Goal: Answer question/provide support: Share knowledge or assist other users

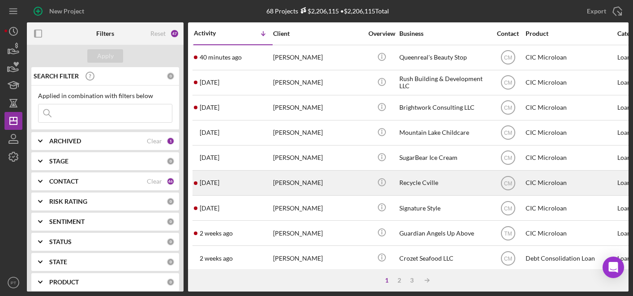
click at [257, 180] on div "[DATE] [PERSON_NAME]" at bounding box center [233, 183] width 78 height 24
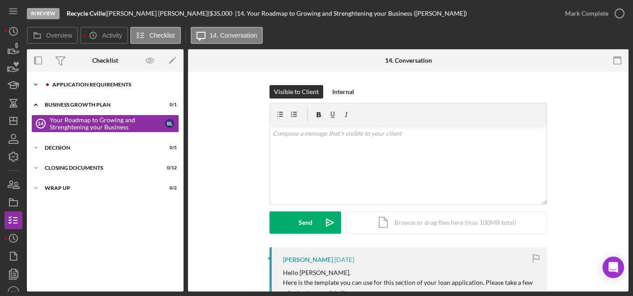
click at [103, 86] on div "APPLICATION REQUIREMENTS" at bounding box center [112, 84] width 120 height 5
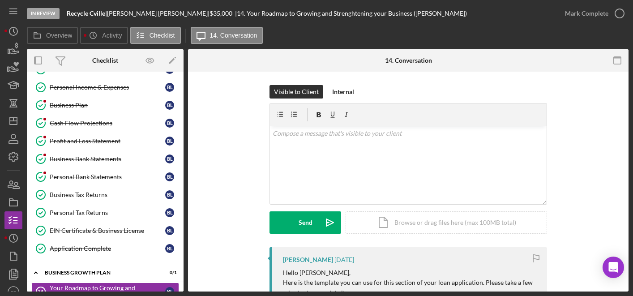
scroll to position [9, 0]
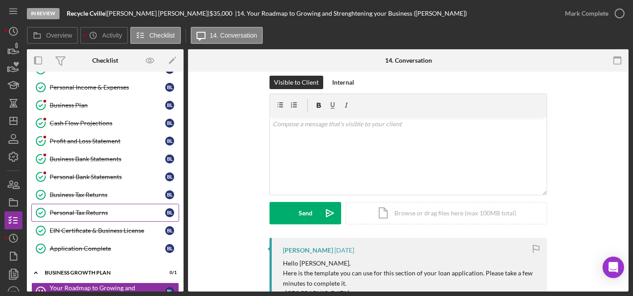
click at [91, 215] on div "Personal Tax Returns" at bounding box center [108, 212] width 116 height 7
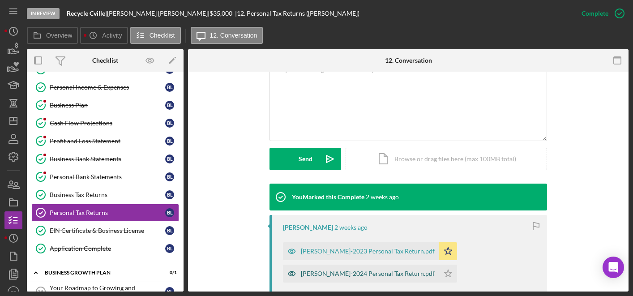
click at [322, 275] on div "[PERSON_NAME]-2024 Personal Tax Return.pdf" at bounding box center [368, 273] width 134 height 7
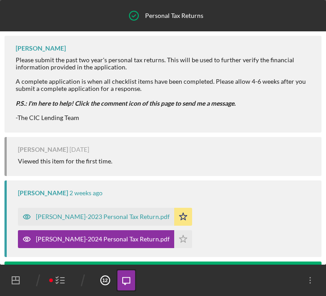
scroll to position [151, 0]
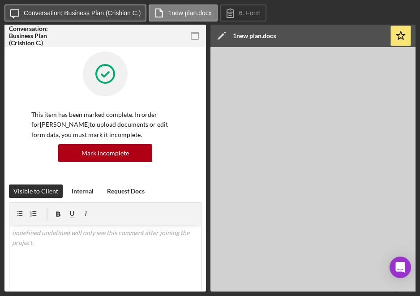
click at [109, 13] on label "Conversation: Business Plan (Crishion C.)" at bounding box center [82, 12] width 117 height 7
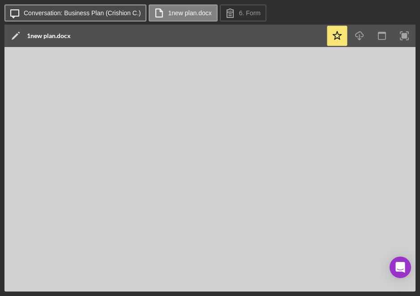
click at [109, 13] on label "Conversation: Business Plan (Crishion C.)" at bounding box center [82, 12] width 117 height 7
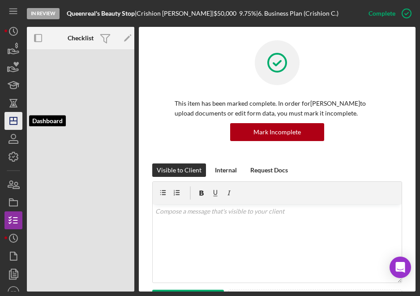
click at [16, 122] on icon "Icon/Dashboard" at bounding box center [13, 121] width 22 height 22
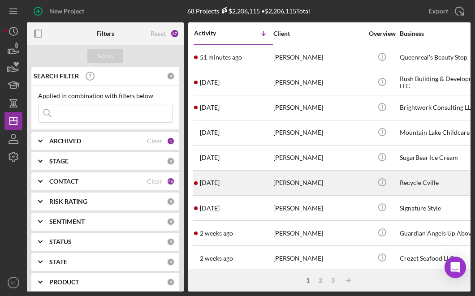
click at [275, 184] on div "[PERSON_NAME]" at bounding box center [318, 183] width 90 height 24
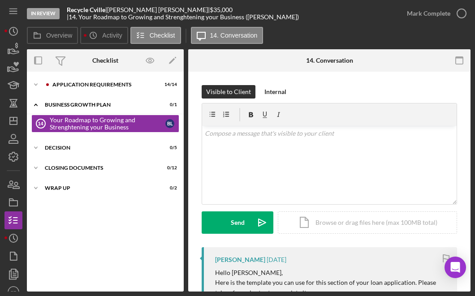
click at [135, 13] on div "Brian Leveque |" at bounding box center [158, 9] width 103 height 7
copy div "[PERSON_NAME]"
click at [94, 86] on div "APPLICATION REQUIREMENTS" at bounding box center [112, 84] width 120 height 5
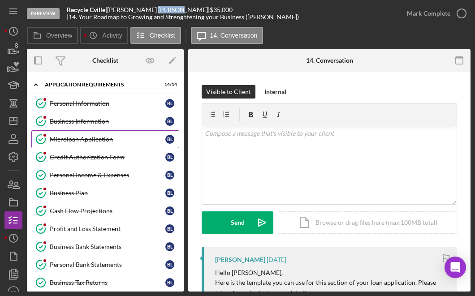
click at [78, 143] on link "Microloan Application Microloan Application B L" at bounding box center [105, 139] width 148 height 18
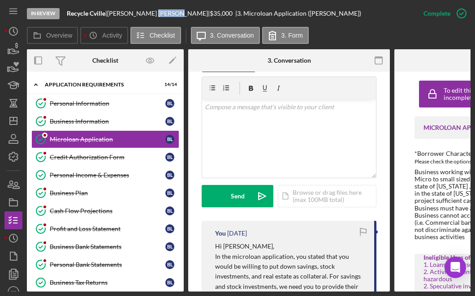
scroll to position [158, 0]
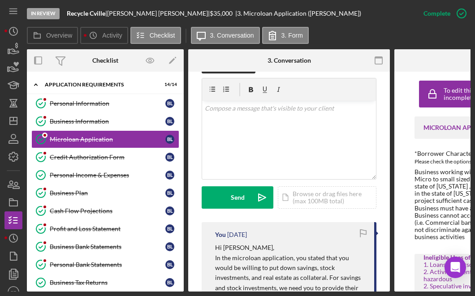
click at [223, 148] on div "v Color teal Color pink Remove color Add row above Add row below Add column bef…" at bounding box center [289, 140] width 174 height 78
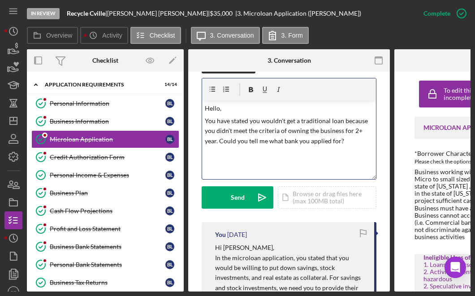
click at [249, 142] on p "You have stated you wouldn't get a traditional loan because you didn't meet the…" at bounding box center [289, 131] width 169 height 30
click at [266, 117] on p "You have stated you wouldn't get a traditional loan because you didn't meet the…" at bounding box center [289, 131] width 169 height 30
click at [266, 123] on p "You have stated you wouldn't get a traditional loan because you didn't meet the…" at bounding box center [289, 131] width 169 height 30
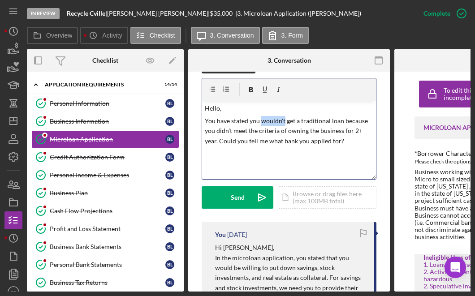
click at [266, 123] on p "You have stated you wouldn't get a traditional loan because you didn't meet the…" at bounding box center [289, 131] width 169 height 30
click at [342, 142] on p "You have stated you couldn't get a traditional loan because you didn't meet the…" at bounding box center [289, 131] width 169 height 30
click at [300, 134] on p "You have stated you couldn't get a traditional loan because you didn't meet the…" at bounding box center [289, 131] width 169 height 30
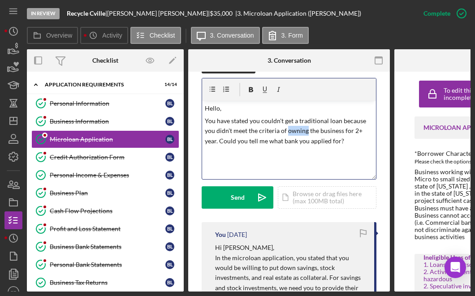
copy p "You have stated you couldn't get a traditional loan because you didn't meet the…"
click at [282, 126] on p "You have stated you couldn't get a traditional loan because you didn't meet the…" at bounding box center [289, 131] width 169 height 30
click at [348, 146] on div "v Color teal Color pink Remove color Add row above Add row below Add column bef…" at bounding box center [289, 140] width 174 height 78
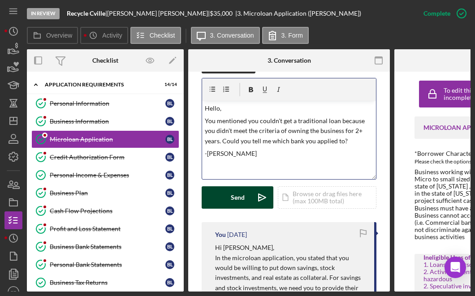
click at [255, 200] on icon "Icon/icon-invite-send" at bounding box center [262, 197] width 22 height 22
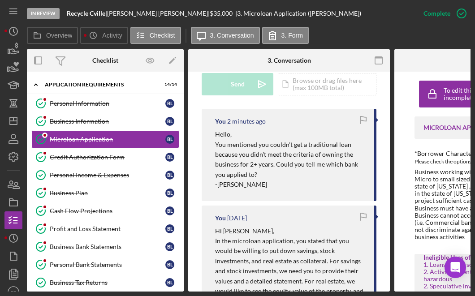
scroll to position [333, 0]
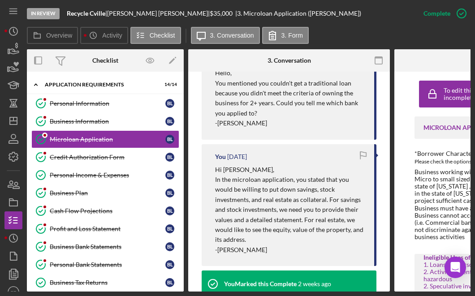
click at [250, 200] on p "In the microloan application, you stated that you would be willing to put down …" at bounding box center [290, 210] width 150 height 70
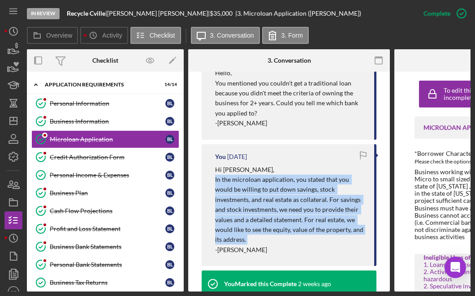
click at [250, 200] on p "In the microloan application, you stated that you would be willing to put down …" at bounding box center [290, 210] width 150 height 70
click at [232, 180] on p "In the microloan application, you stated that you would be willing to put down …" at bounding box center [290, 210] width 150 height 70
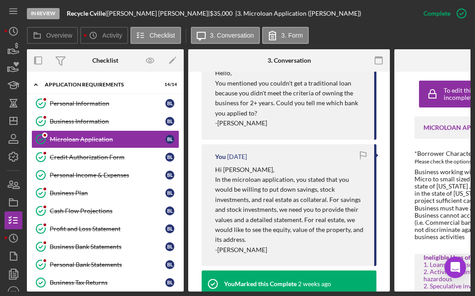
click at [215, 168] on p "Hi Brian," at bounding box center [290, 170] width 150 height 10
click at [227, 185] on p "In the microloan application, you stated that you would be willing to put down …" at bounding box center [290, 210] width 150 height 70
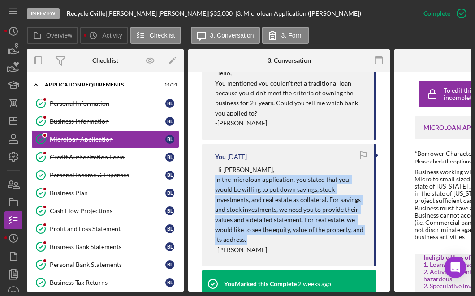
click at [227, 185] on p "In the microloan application, you stated that you would be willing to put down …" at bounding box center [290, 210] width 150 height 70
copy p "In the microloan application, you stated that you would be willing to put down …"
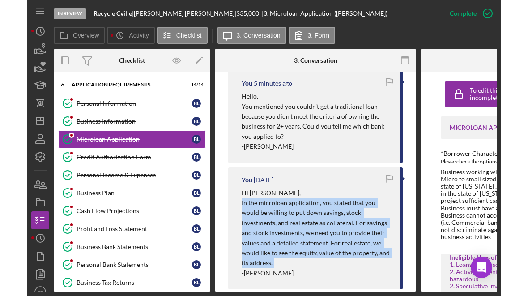
scroll to position [304, 0]
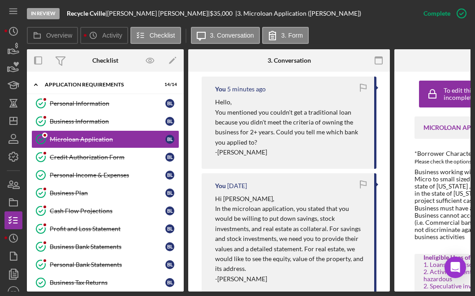
click at [224, 127] on p "You mentioned you couldn't get a traditional loan because you didn't meet the c…" at bounding box center [290, 127] width 150 height 40
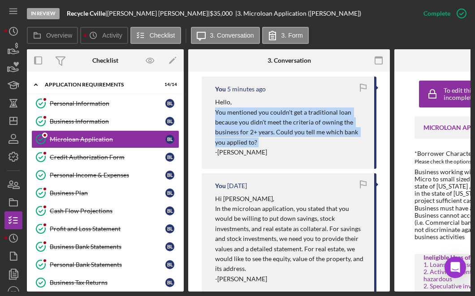
click at [224, 127] on p "You mentioned you couldn't get a traditional loan because you didn't meet the c…" at bounding box center [290, 127] width 150 height 40
copy p "You mentioned you couldn't get a traditional loan because you didn't meet the c…"
click at [15, 206] on rect "button" at bounding box center [13, 203] width 8 height 5
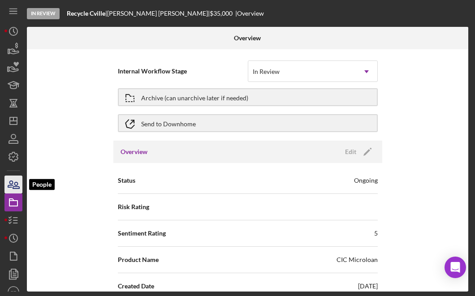
click at [16, 192] on icon "button" at bounding box center [13, 184] width 22 height 22
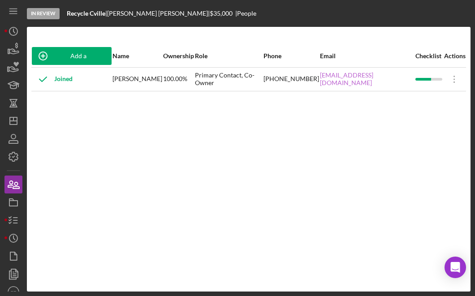
click at [343, 79] on link "bleveque@levered.xyz" at bounding box center [367, 79] width 94 height 14
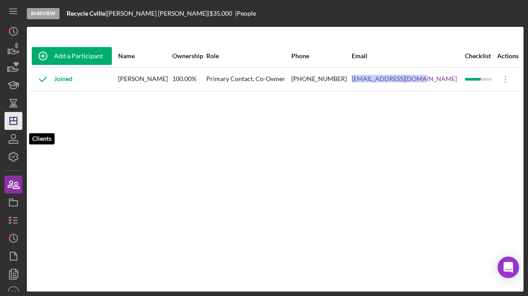
click at [15, 126] on icon "Icon/Dashboard" at bounding box center [13, 121] width 22 height 22
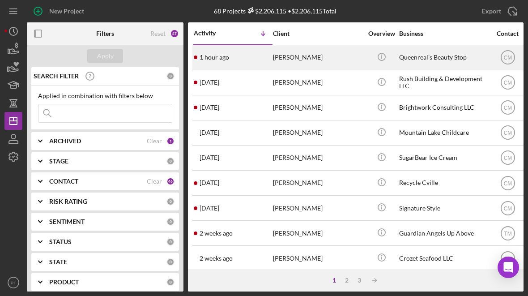
click at [314, 55] on div "[PERSON_NAME]" at bounding box center [318, 58] width 90 height 24
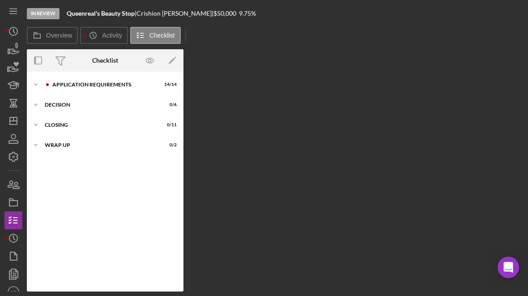
scroll to position [11, 0]
